Goal: Transaction & Acquisition: Download file/media

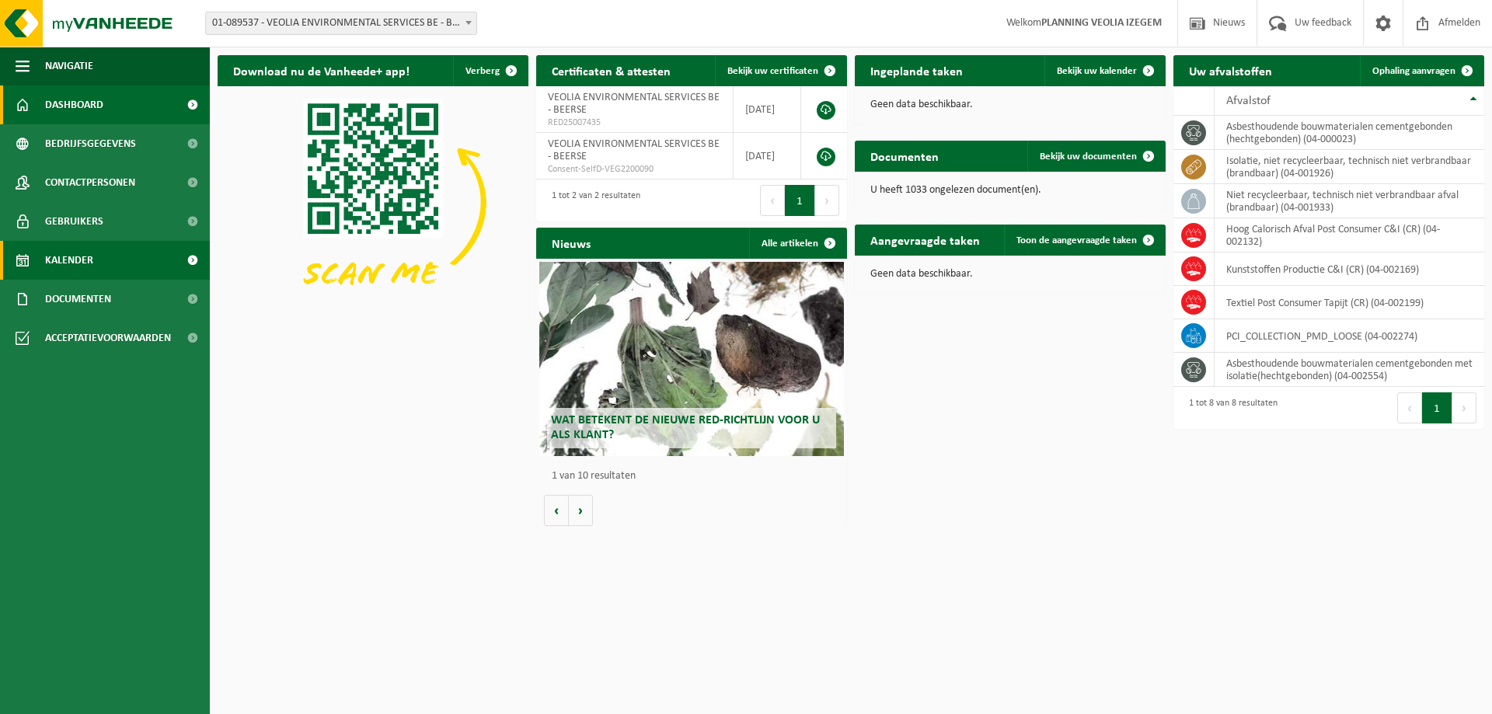
click at [75, 274] on span "Kalender" at bounding box center [69, 260] width 48 height 39
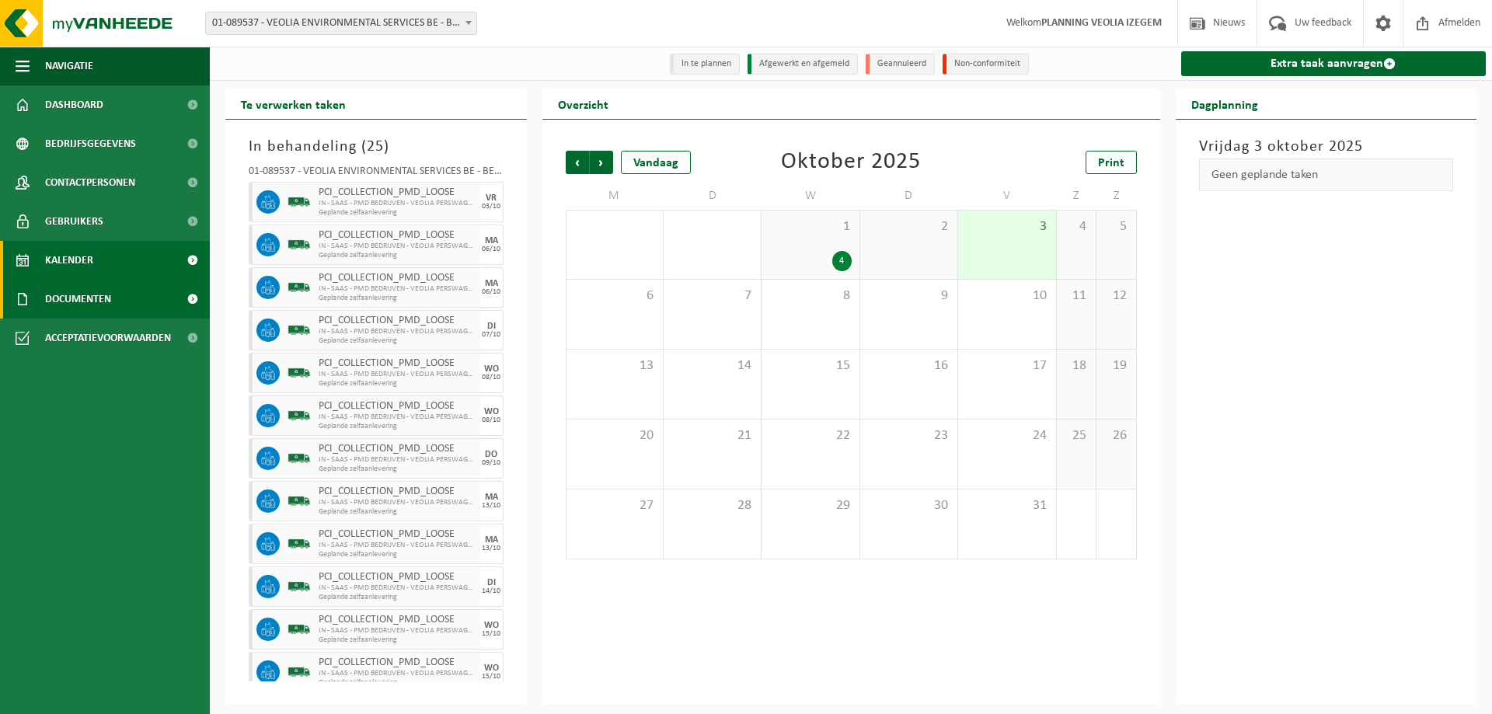
click at [81, 301] on span "Documenten" at bounding box center [78, 299] width 66 height 39
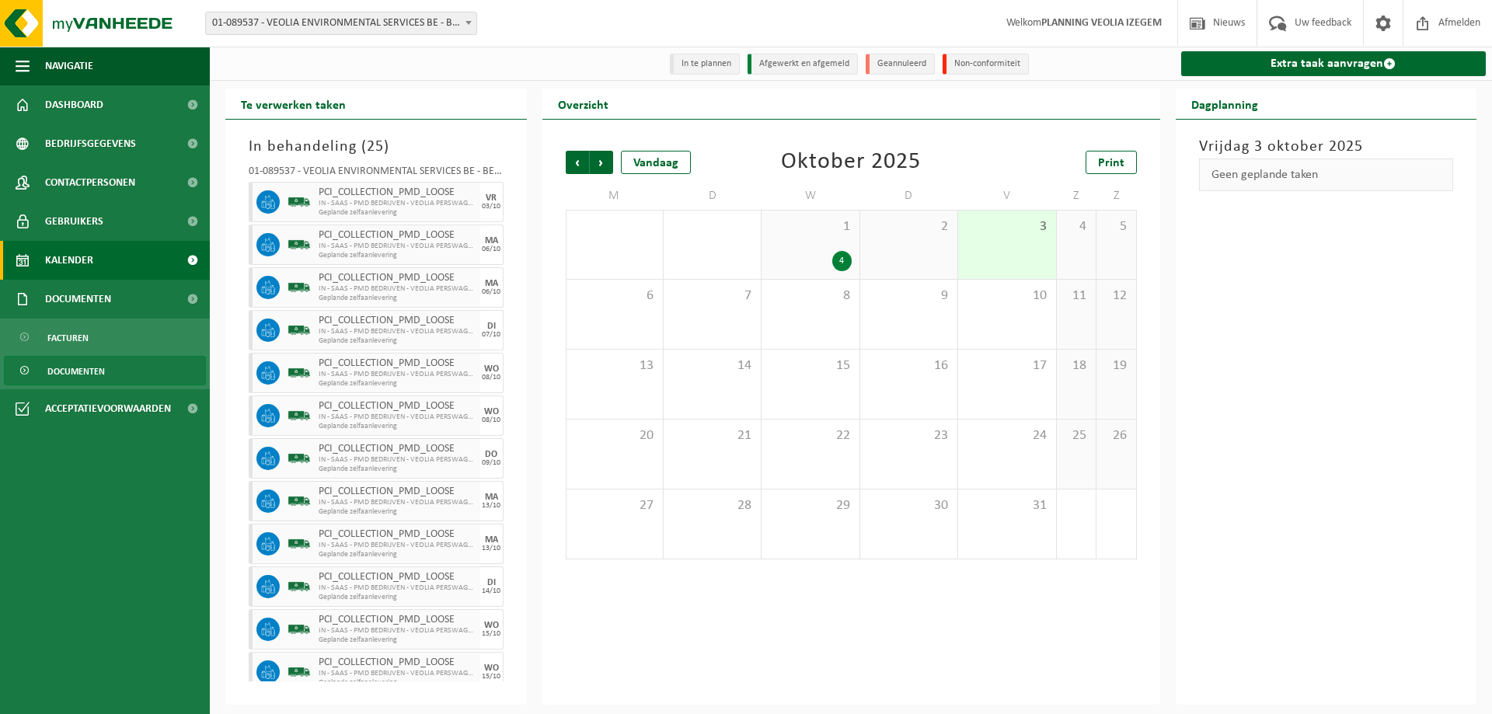
click at [91, 368] on span "Documenten" at bounding box center [75, 372] width 57 height 30
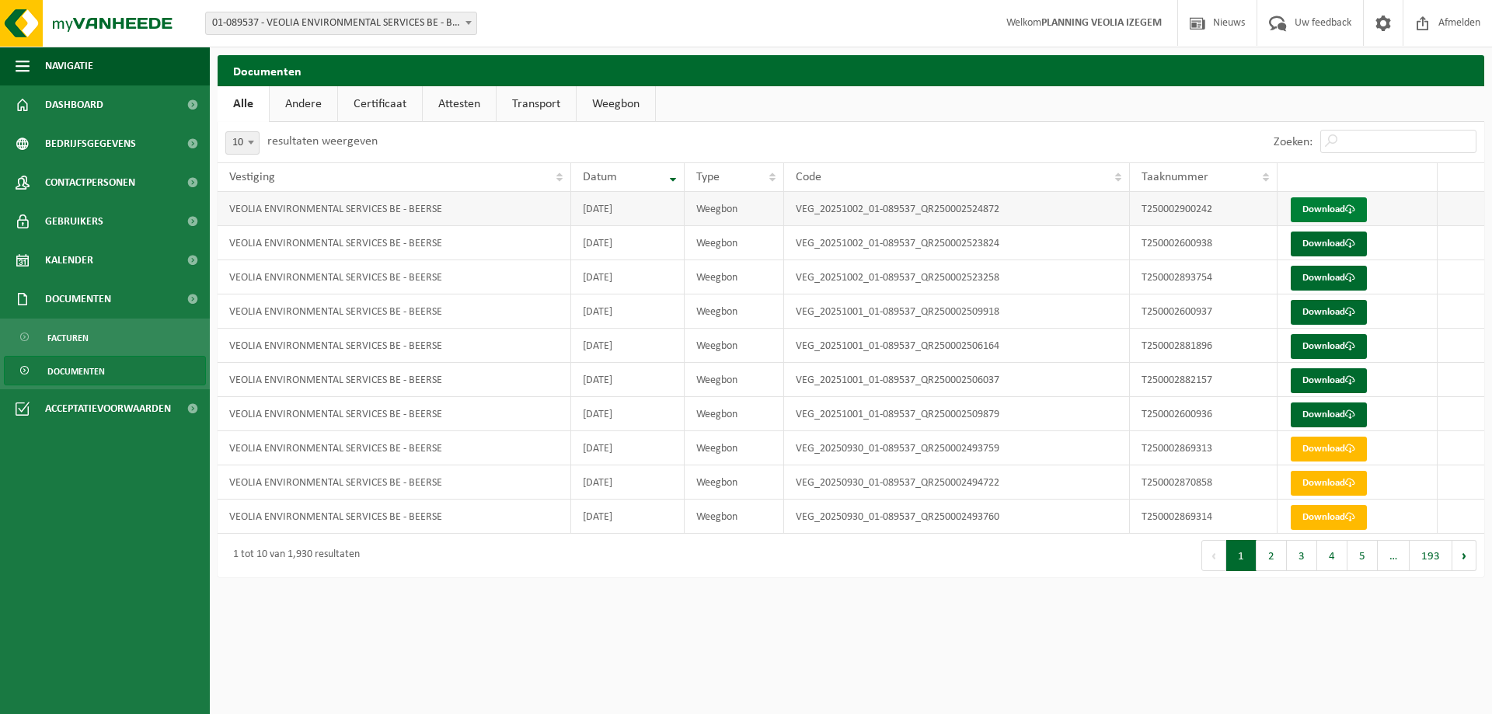
click at [1320, 213] on link "Download" at bounding box center [1329, 209] width 76 height 25
click at [1315, 243] on link "Download" at bounding box center [1329, 244] width 76 height 25
click at [1318, 277] on link "Download" at bounding box center [1329, 278] width 76 height 25
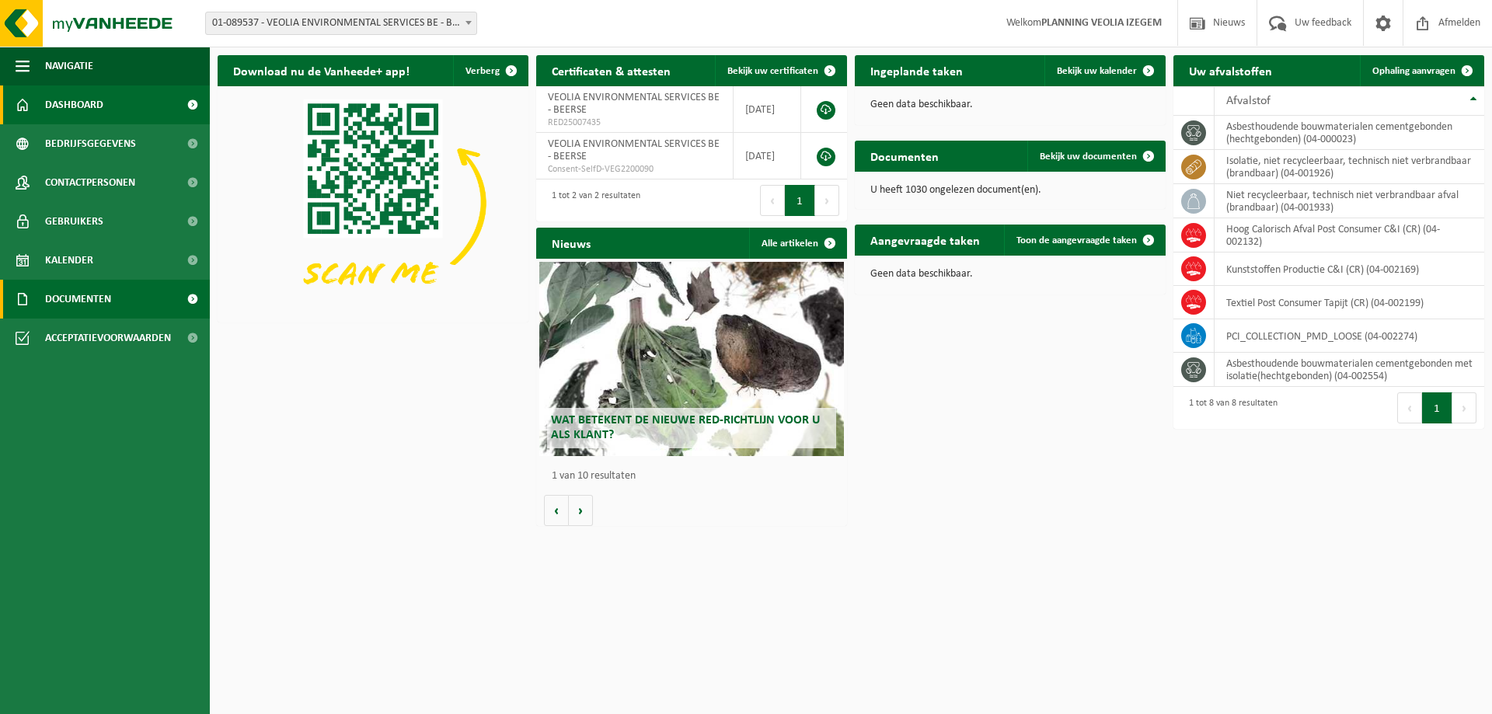
click at [68, 307] on span "Documenten" at bounding box center [78, 299] width 66 height 39
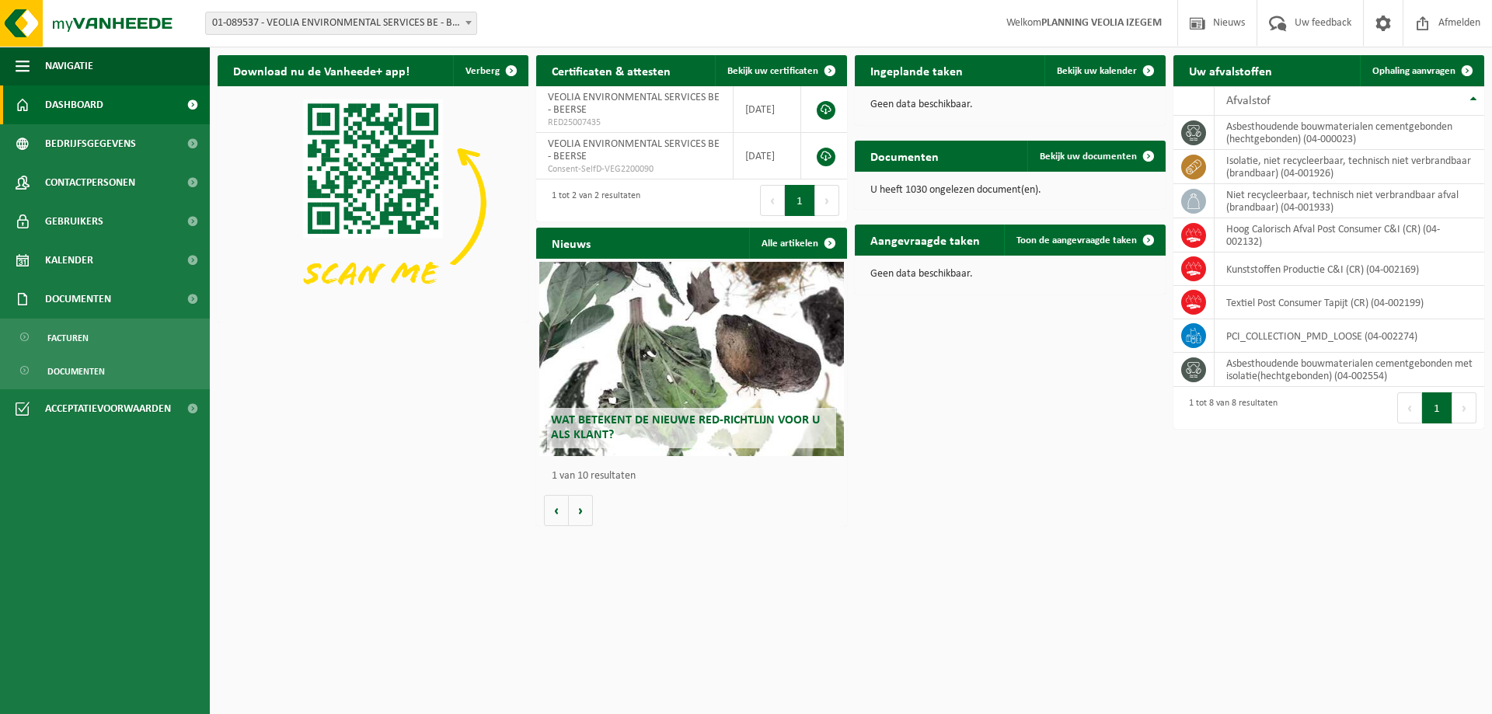
click at [78, 385] on ul "Facturen Documenten" at bounding box center [105, 354] width 210 height 71
click at [78, 378] on span "Documenten" at bounding box center [75, 372] width 57 height 30
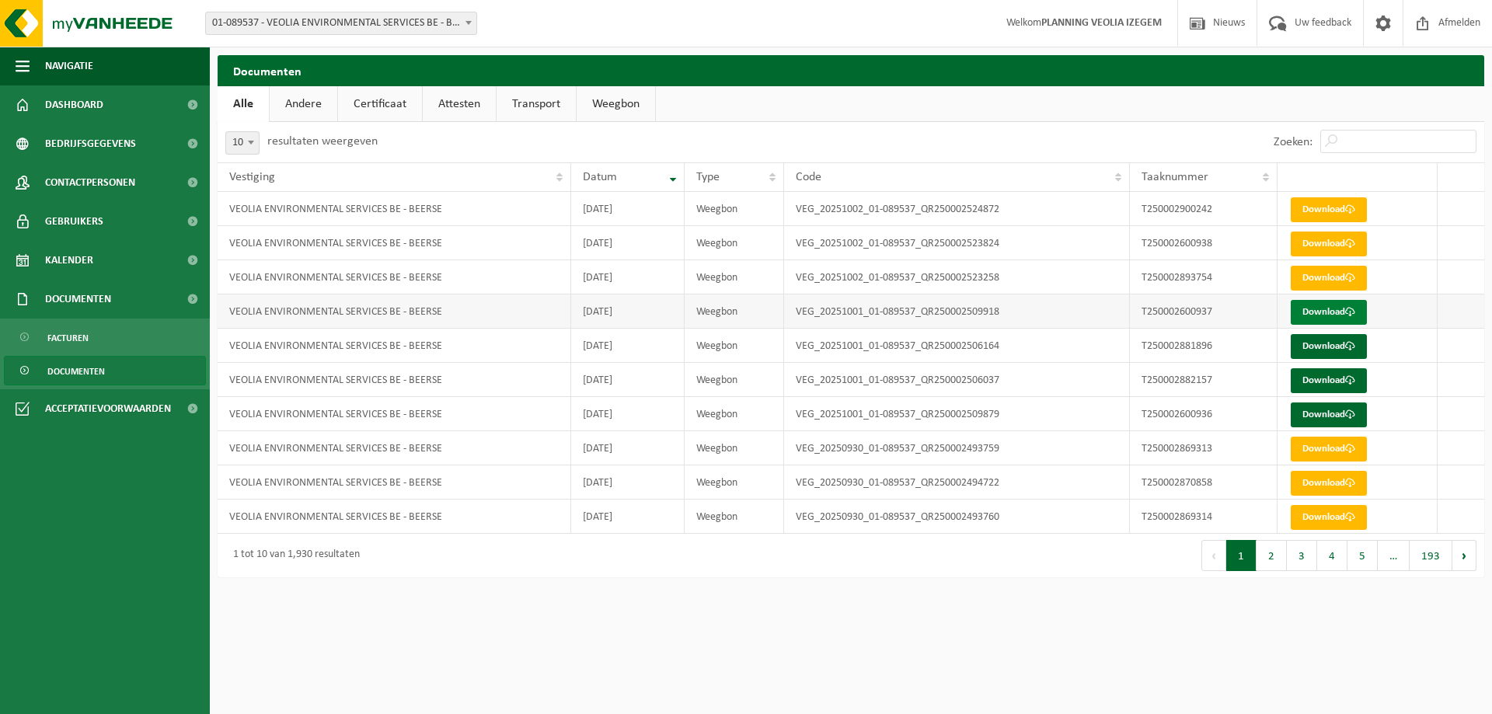
click at [1309, 314] on link "Download" at bounding box center [1329, 312] width 76 height 25
click at [1311, 347] on link "Download" at bounding box center [1329, 346] width 76 height 25
click at [1324, 374] on link "Download" at bounding box center [1329, 380] width 76 height 25
click at [1312, 421] on link "Download" at bounding box center [1329, 414] width 76 height 25
